Goal: Task Accomplishment & Management: Use online tool/utility

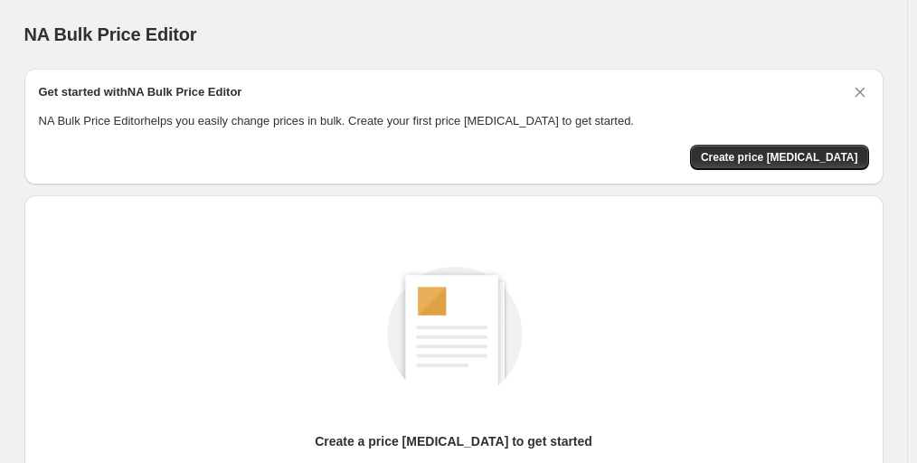
click at [823, 14] on div "NA Bulk Price Editor. This page is ready NA Bulk Price Editor" at bounding box center [453, 34] width 859 height 69
click at [756, 161] on span "Create price change job" at bounding box center [779, 157] width 157 height 14
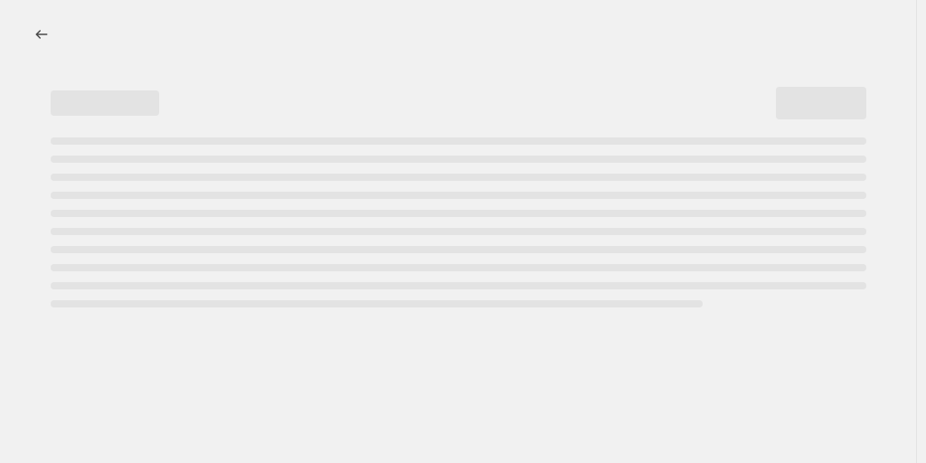
select select "percentage"
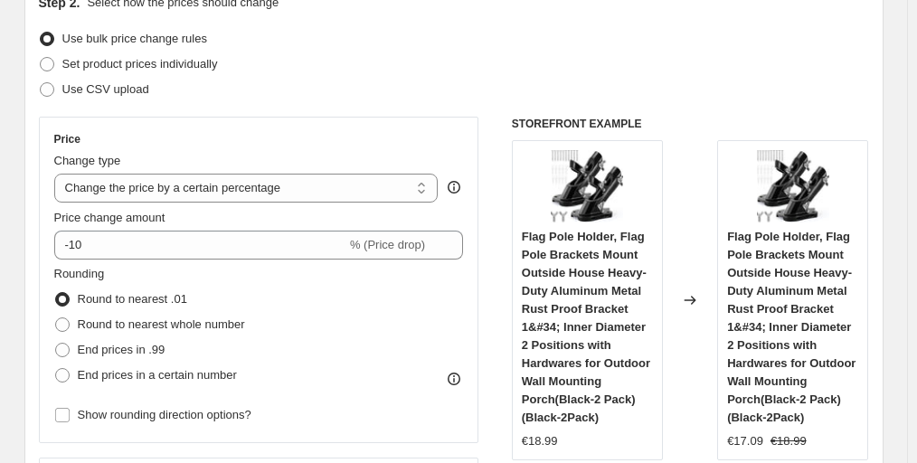
scroll to position [271, 0]
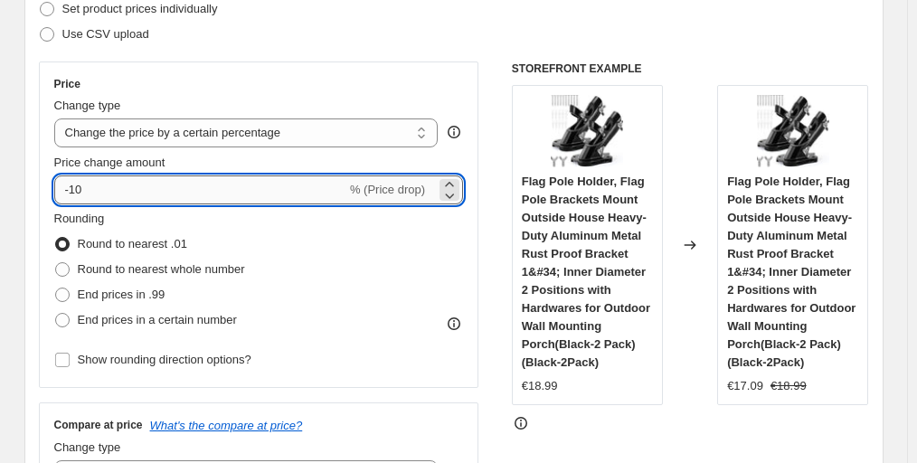
drag, startPoint x: 155, startPoint y: 199, endPoint x: 76, endPoint y: 193, distance: 78.9
click at [76, 193] on input "-10" at bounding box center [200, 189] width 292 height 29
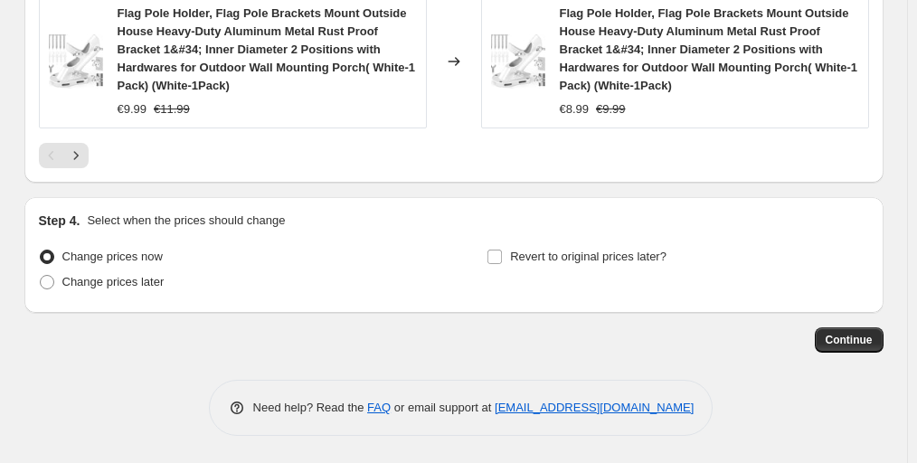
scroll to position [1646, 0]
type input "-60"
click at [832, 341] on span "Continue" at bounding box center [849, 340] width 47 height 14
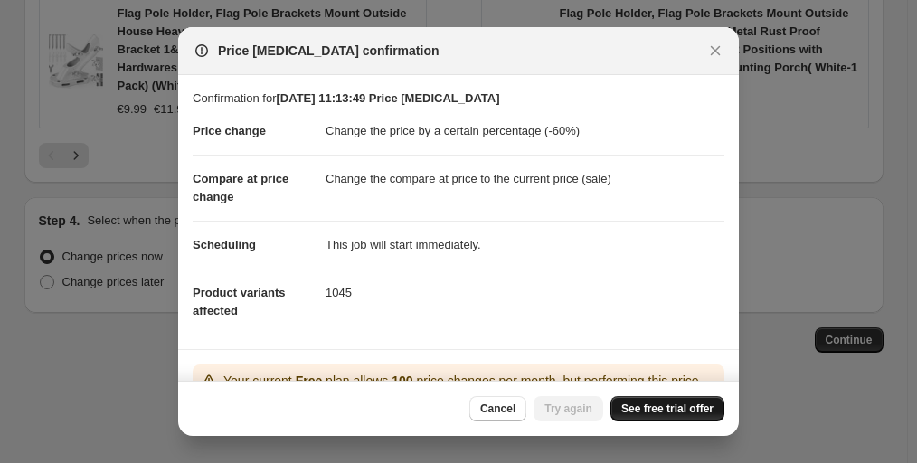
click at [635, 418] on link "See free trial offer" at bounding box center [667, 408] width 114 height 25
click at [581, 410] on span "Try again" at bounding box center [568, 409] width 48 height 14
click at [401, 420] on div "Cancel Try again See free trial offer" at bounding box center [459, 408] width 532 height 25
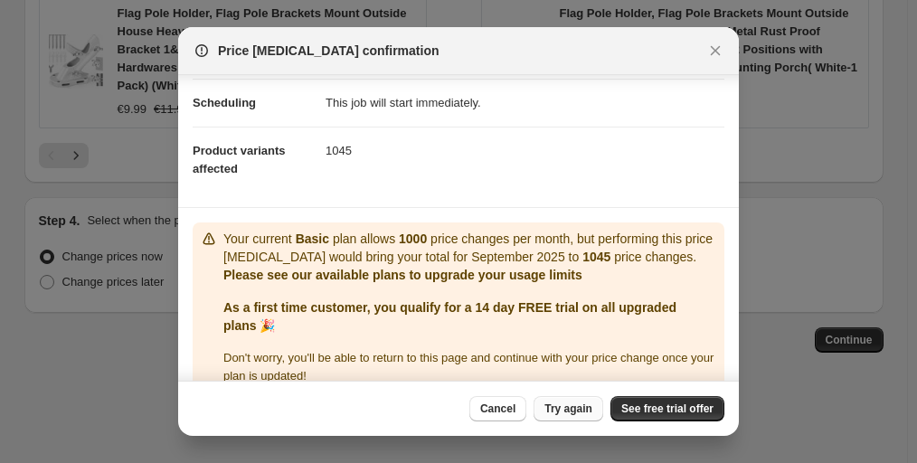
scroll to position [168, 0]
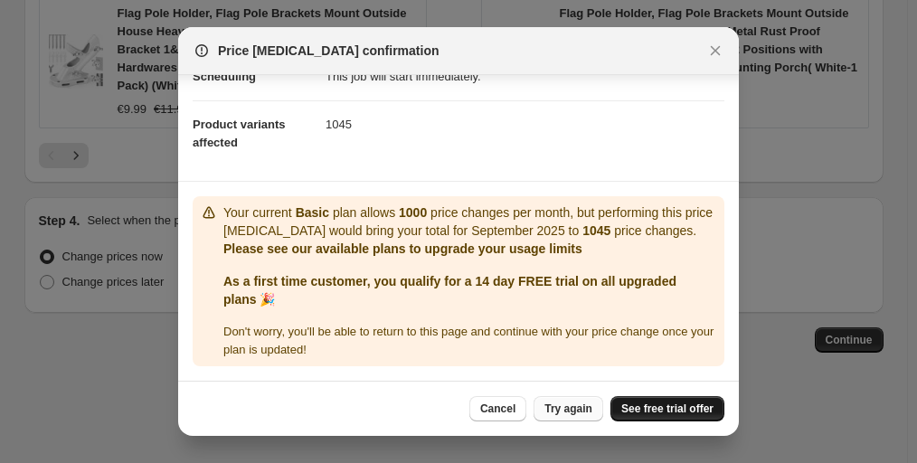
click at [662, 407] on span "See free trial offer" at bounding box center [667, 409] width 92 height 14
click at [679, 411] on span "See free trial offer" at bounding box center [667, 409] width 92 height 14
drag, startPoint x: 568, startPoint y: 404, endPoint x: 558, endPoint y: 404, distance: 9.9
click at [568, 404] on span "Try again" at bounding box center [568, 409] width 48 height 14
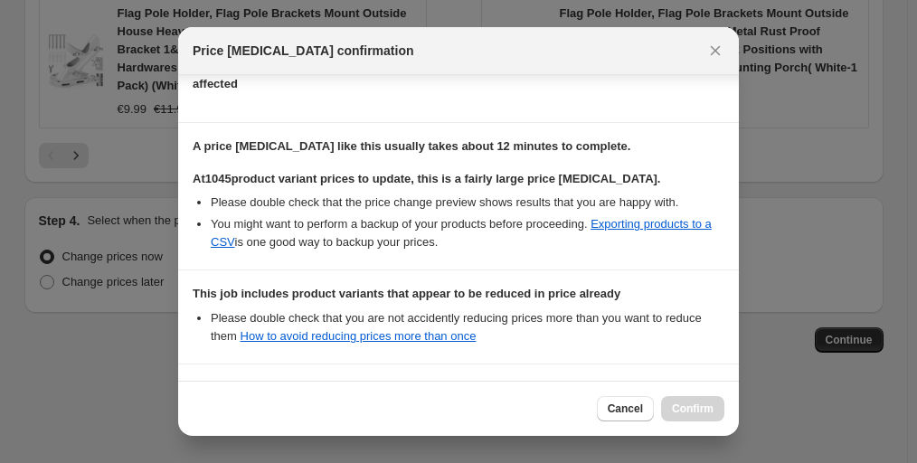
scroll to position [398, 0]
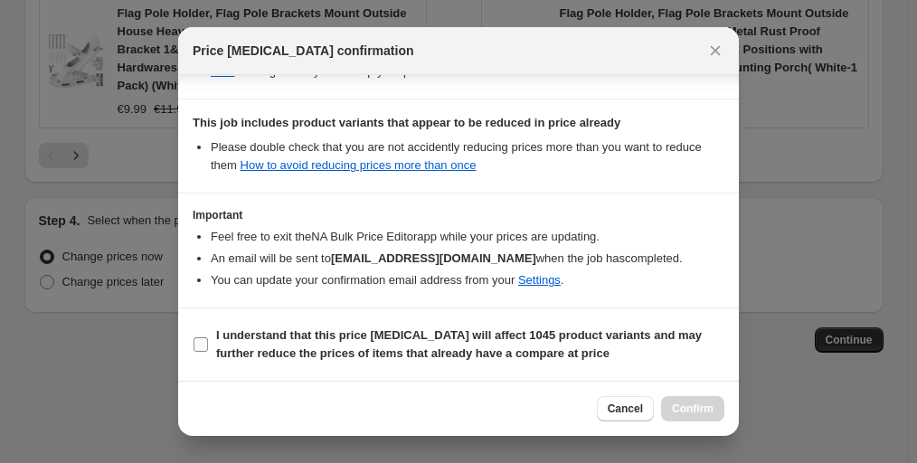
click at [203, 342] on input "I understand that this price change job will affect 1045 product variants and m…" at bounding box center [201, 344] width 14 height 14
checkbox input "true"
click at [684, 409] on span "Confirm" at bounding box center [693, 409] width 42 height 14
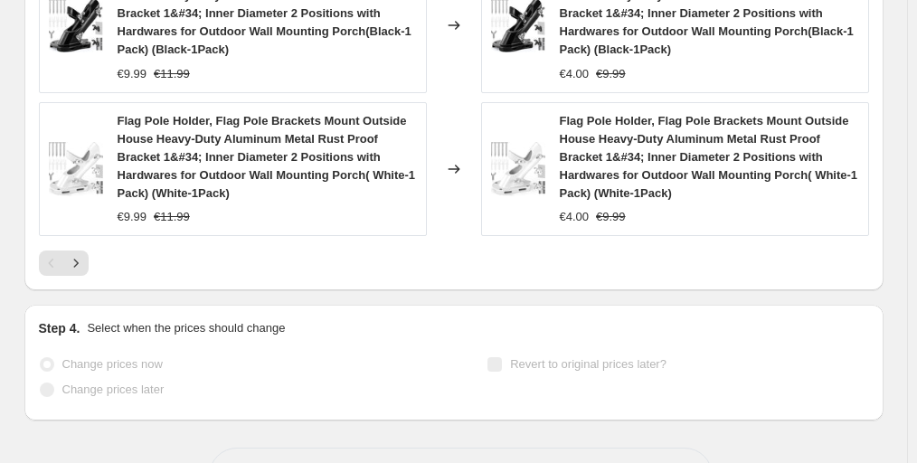
scroll to position [1693, 0]
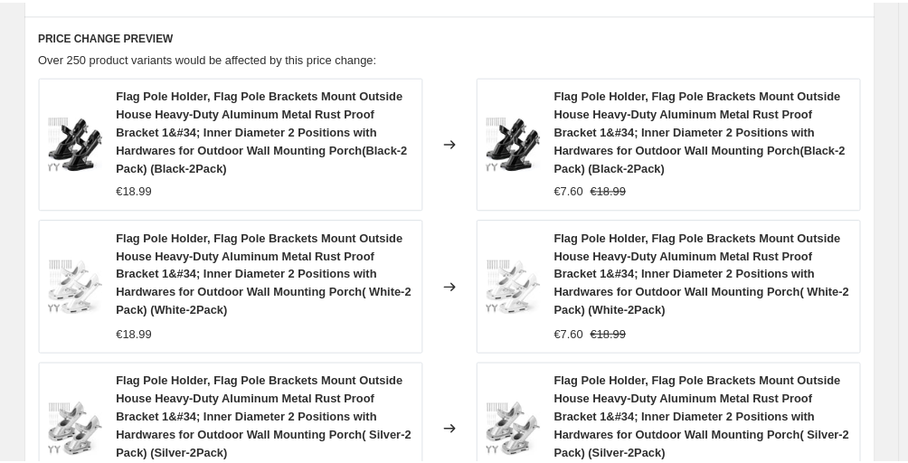
scroll to position [1129, 0]
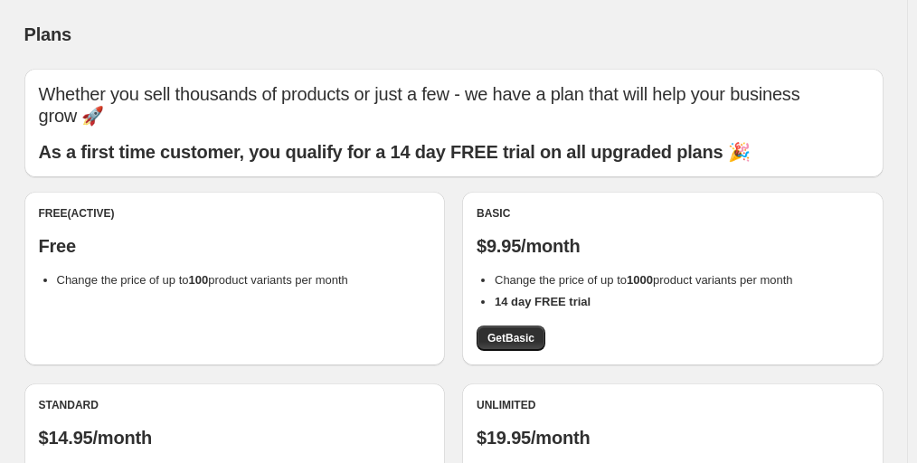
drag, startPoint x: 910, startPoint y: 146, endPoint x: 797, endPoint y: 187, distance: 120.5
click at [907, 146] on div "Plans. This page is ready Plans Whether you sell thousands of products or just …" at bounding box center [453, 427] width 907 height 854
drag, startPoint x: 812, startPoint y: 43, endPoint x: 738, endPoint y: 120, distance: 106.8
click at [812, 43] on div "Plans" at bounding box center [453, 34] width 859 height 25
click at [523, 344] on span "Get Basic" at bounding box center [510, 338] width 47 height 14
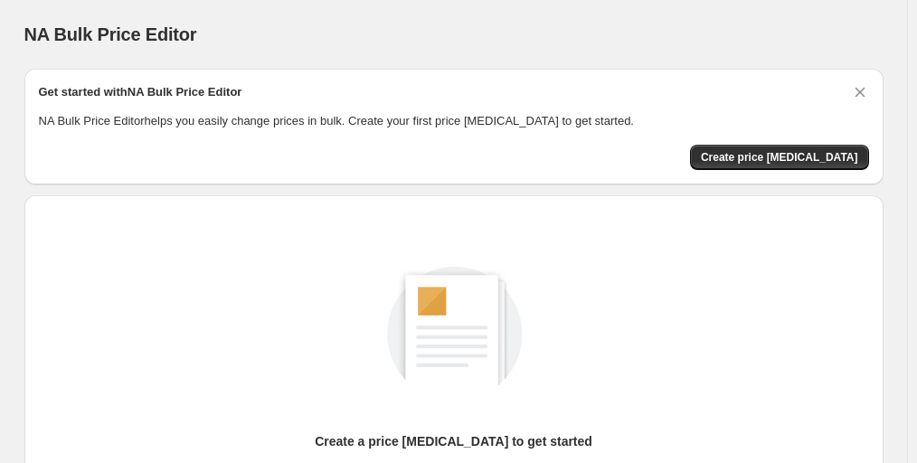
click at [848, 257] on div "Create a price change job to get started New price change job" at bounding box center [454, 362] width 830 height 268
click at [813, 146] on button "Create price change job" at bounding box center [779, 157] width 179 height 25
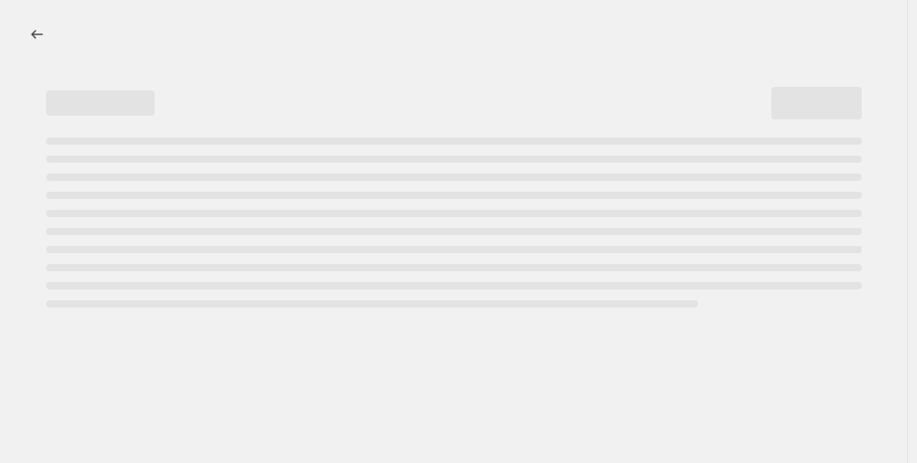
select select "percentage"
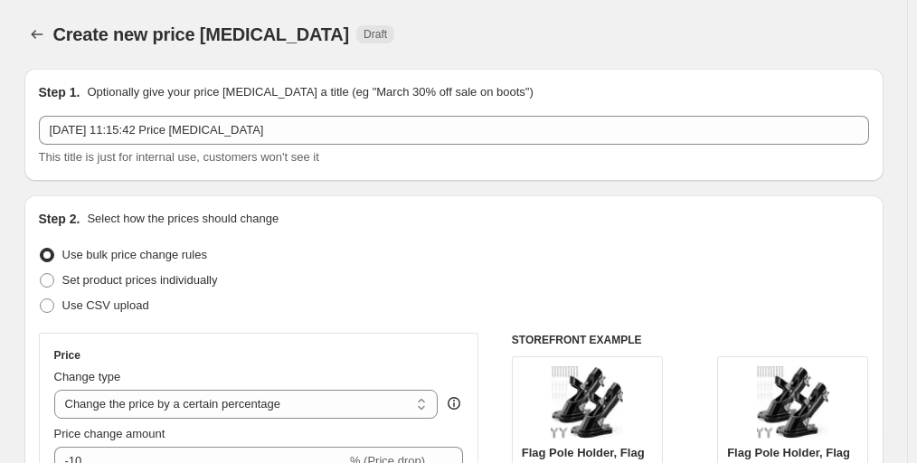
click at [869, 22] on div "Create new price change job Draft" at bounding box center [453, 34] width 859 height 25
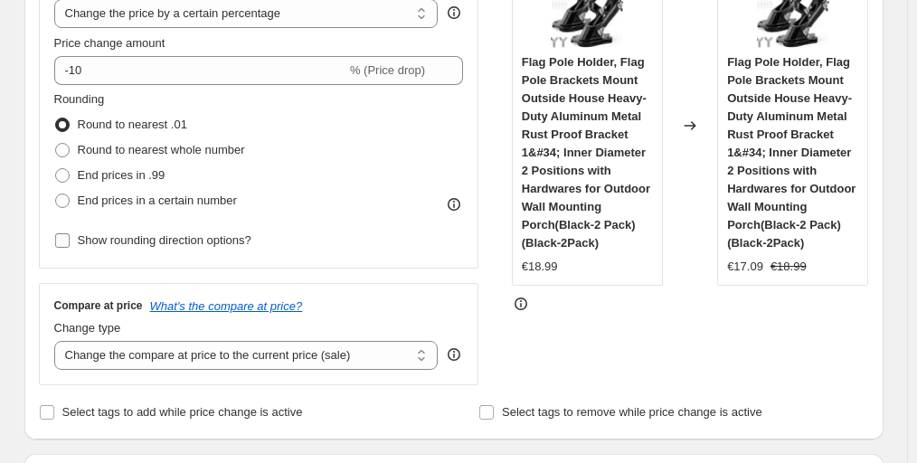
scroll to position [452, 0]
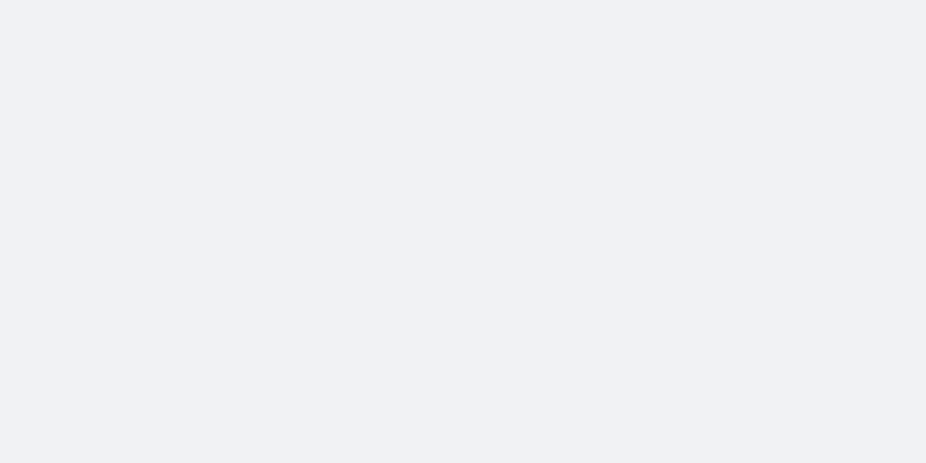
click at [862, 197] on body at bounding box center [463, 231] width 926 height 463
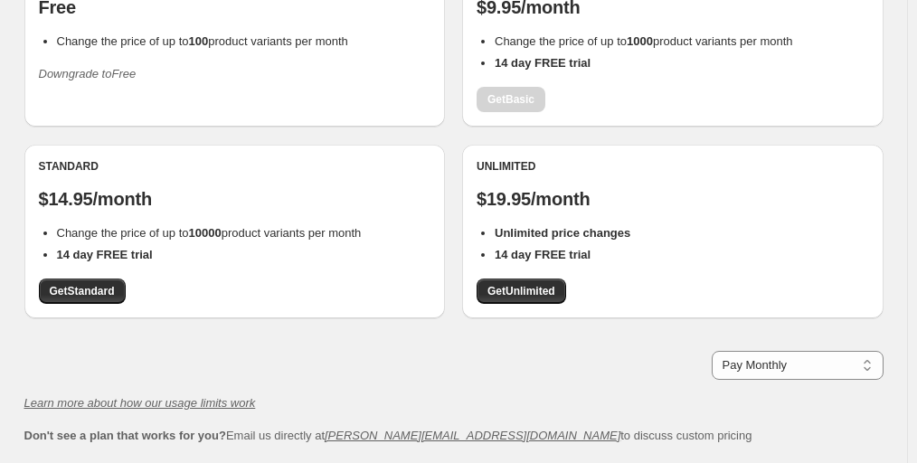
scroll to position [362, 0]
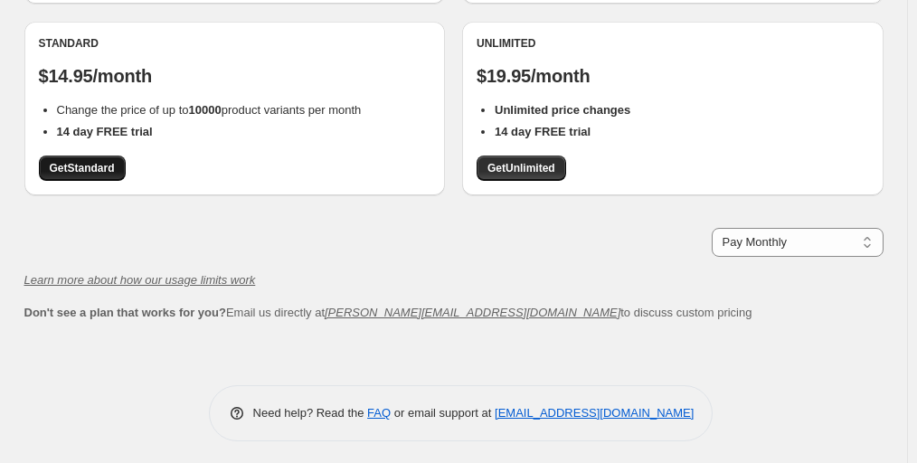
click at [103, 160] on link "Get Standard" at bounding box center [82, 168] width 87 height 25
